Goal: Transaction & Acquisition: Purchase product/service

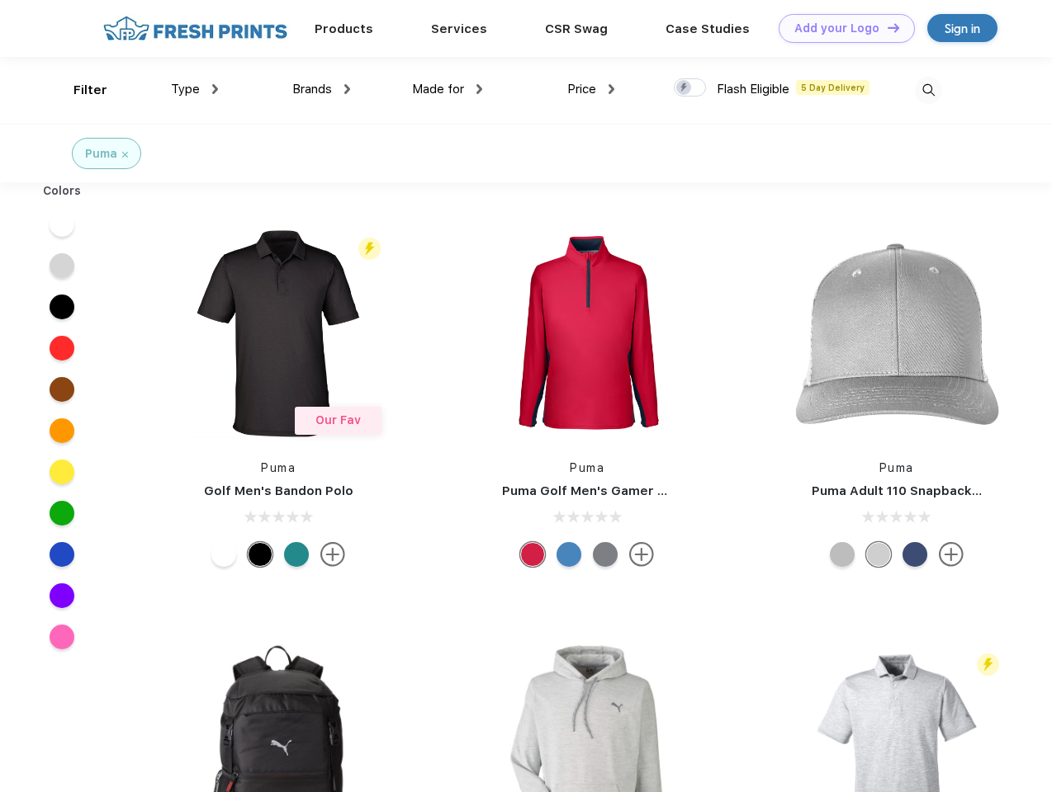
scroll to position [1, 0]
click at [840, 28] on link "Add your Logo Design Tool" at bounding box center [846, 28] width 136 height 29
click at [0, 0] on div "Design Tool" at bounding box center [0, 0] width 0 height 0
click at [886, 27] on link "Add your Logo Design Tool" at bounding box center [846, 28] width 136 height 29
click at [79, 90] on div "Filter" at bounding box center [90, 90] width 34 height 19
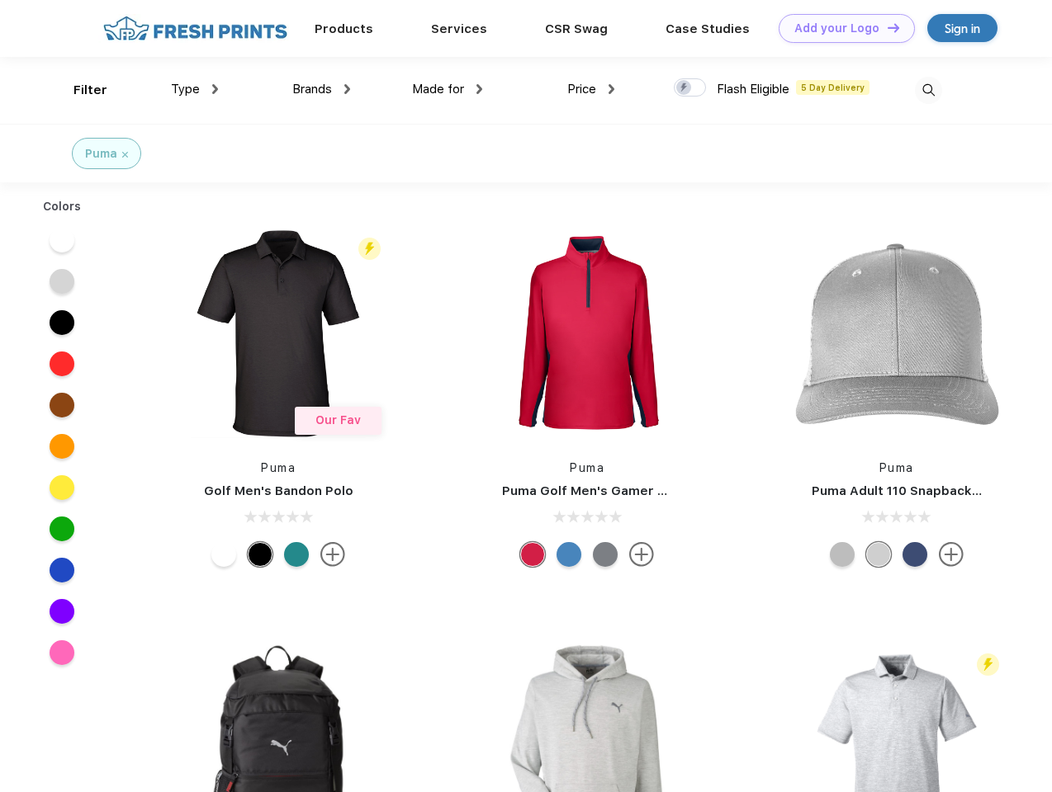
click at [195, 89] on span "Type" at bounding box center [185, 89] width 29 height 15
click at [321, 89] on span "Brands" at bounding box center [312, 89] width 40 height 15
click at [447, 89] on span "Made for" at bounding box center [438, 89] width 52 height 15
click at [591, 89] on span "Price" at bounding box center [581, 89] width 29 height 15
click at [690, 88] on div at bounding box center [690, 87] width 32 height 18
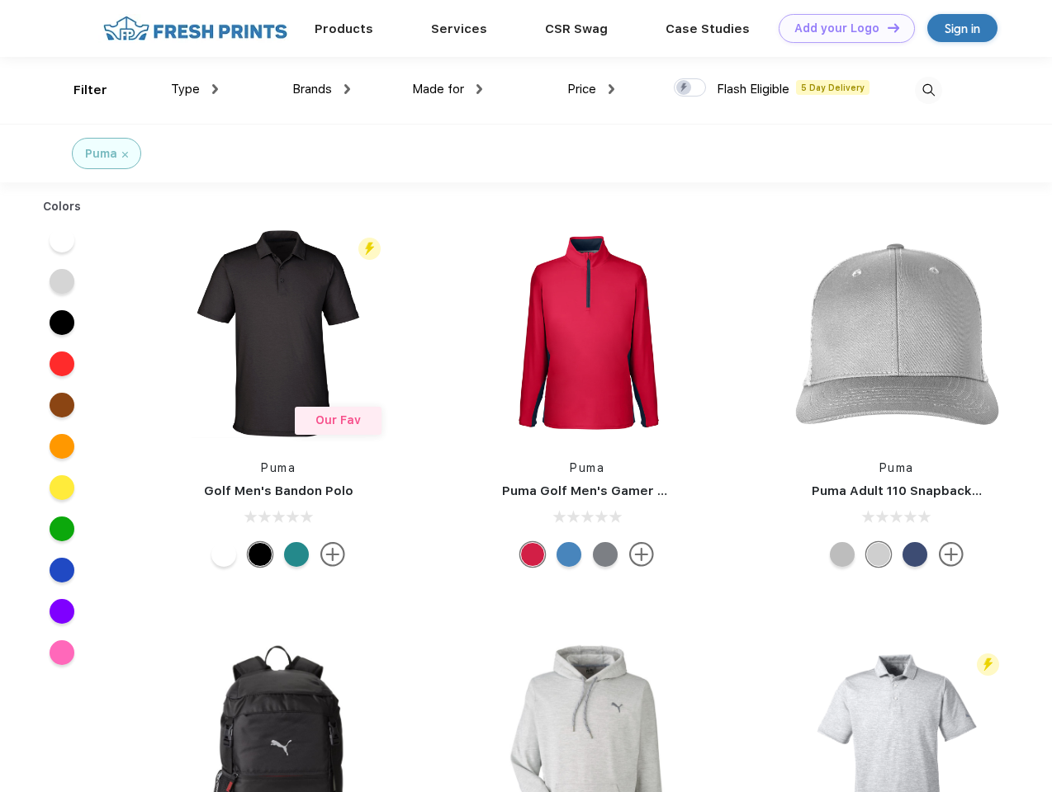
click at [684, 88] on input "checkbox" at bounding box center [679, 83] width 11 height 11
click at [928, 90] on img at bounding box center [928, 90] width 27 height 27
